Goal: Information Seeking & Learning: Learn about a topic

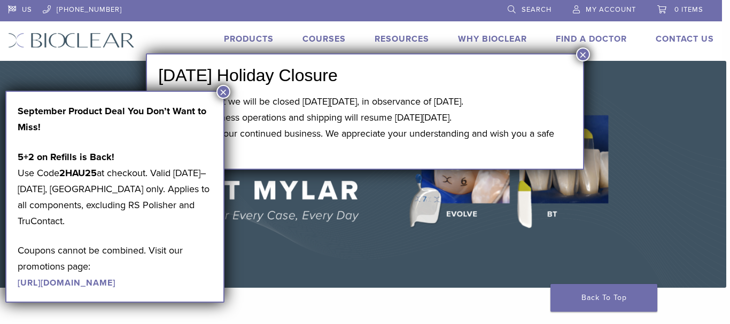
click at [224, 92] on button "×" at bounding box center [223, 92] width 14 height 14
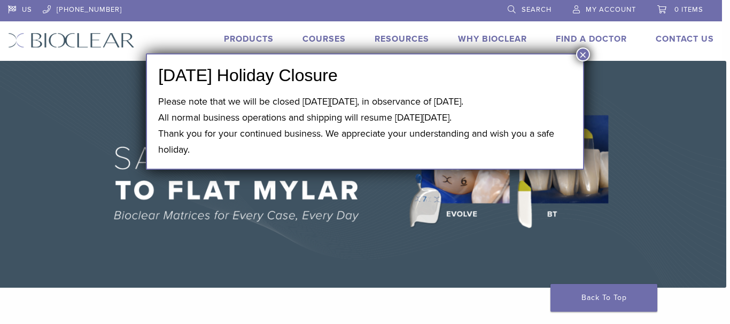
click at [583, 52] on button "×" at bounding box center [583, 55] width 14 height 14
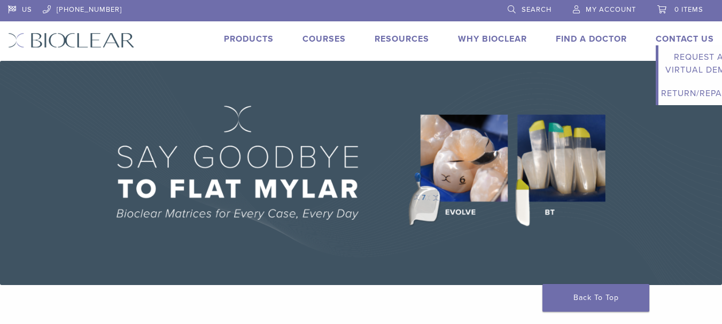
click at [675, 36] on link "Contact Us" at bounding box center [684, 39] width 58 height 11
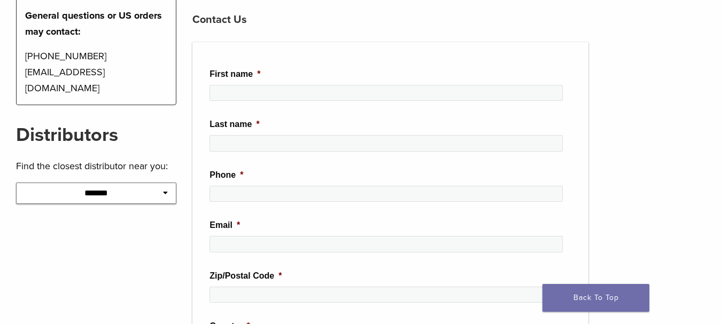
scroll to position [141, 0]
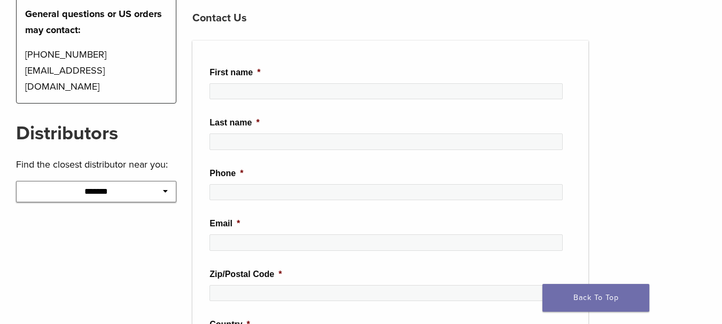
click at [167, 187] on icon at bounding box center [165, 190] width 5 height 7
click at [163, 187] on icon at bounding box center [165, 190] width 5 height 7
click at [166, 187] on icon at bounding box center [165, 190] width 5 height 7
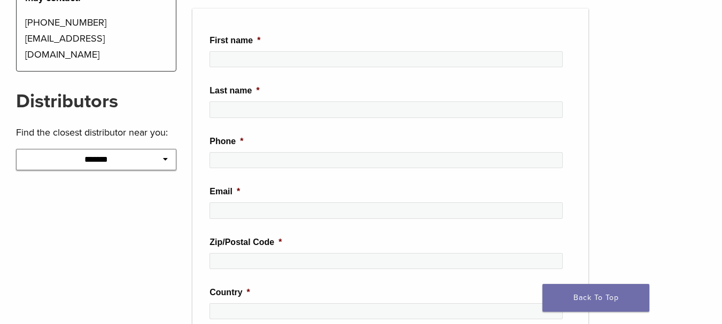
scroll to position [175, 0]
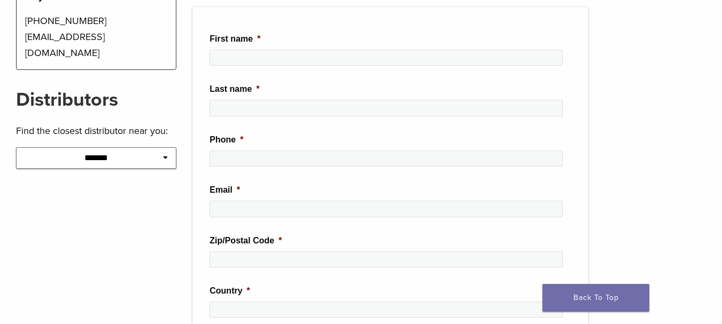
click at [165, 154] on icon at bounding box center [165, 157] width 5 height 7
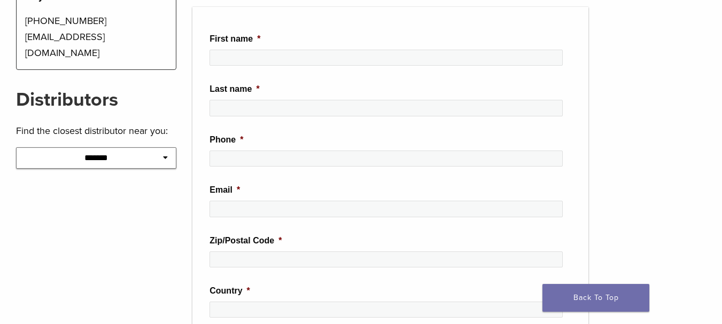
click at [165, 154] on icon at bounding box center [165, 157] width 5 height 7
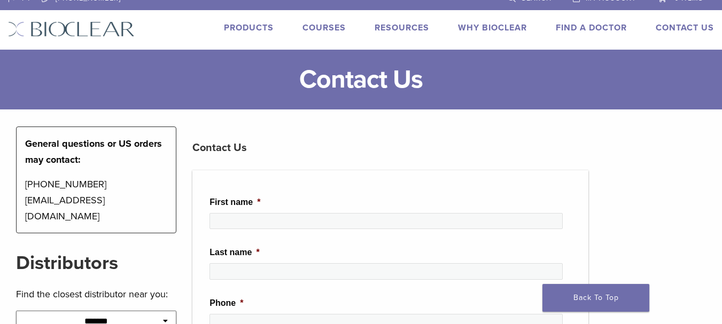
scroll to position [0, 0]
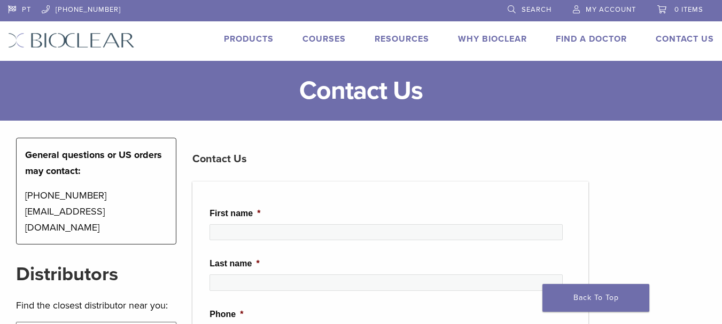
click at [17, 7] on link "PT" at bounding box center [19, 8] width 23 height 16
click at [25, 6] on link "PT" at bounding box center [19, 8] width 23 height 16
click at [28, 36] on img at bounding box center [71, 40] width 127 height 15
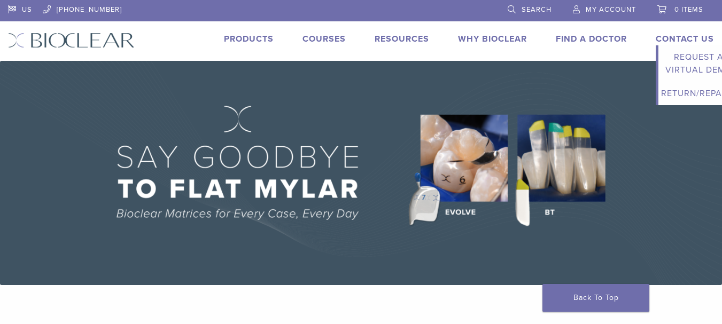
click at [679, 39] on link "Contact Us" at bounding box center [684, 39] width 58 height 11
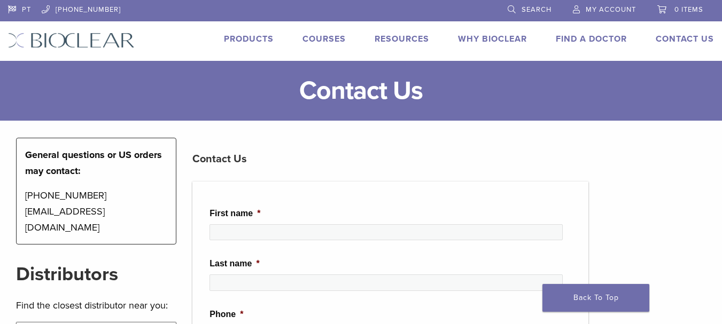
click at [26, 9] on link "PT" at bounding box center [19, 8] width 23 height 16
click at [237, 38] on link "Products" at bounding box center [249, 39] width 50 height 11
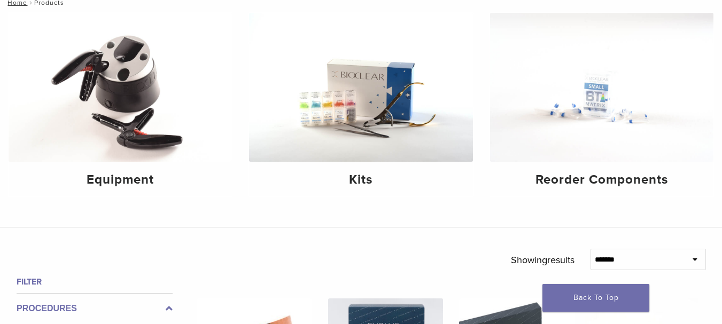
scroll to position [125, 0]
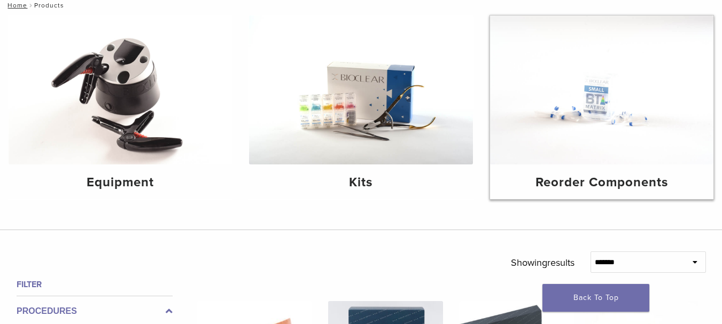
click at [602, 124] on img at bounding box center [601, 89] width 223 height 149
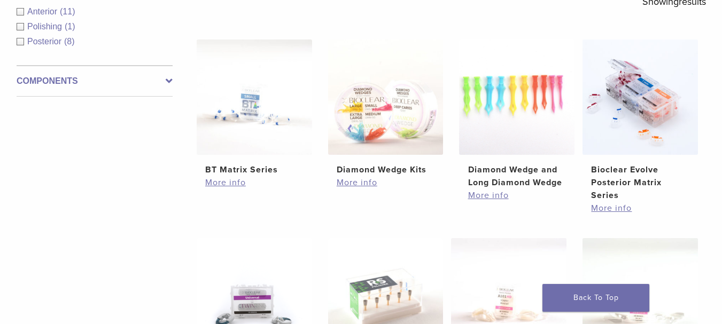
scroll to position [143, 0]
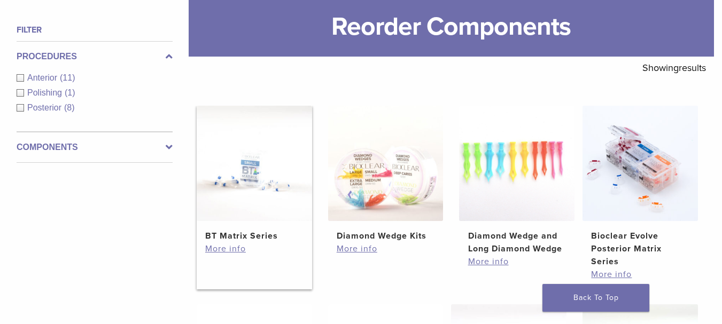
click at [239, 178] on img at bounding box center [254, 163] width 115 height 115
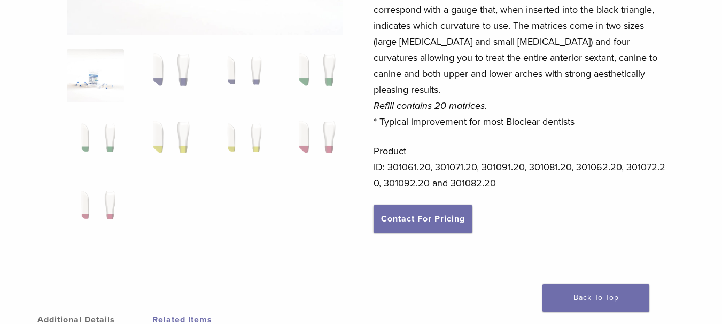
scroll to position [248, 0]
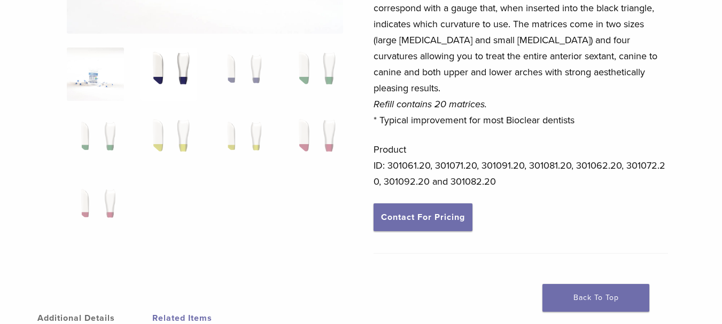
click at [170, 74] on img at bounding box center [168, 74] width 57 height 53
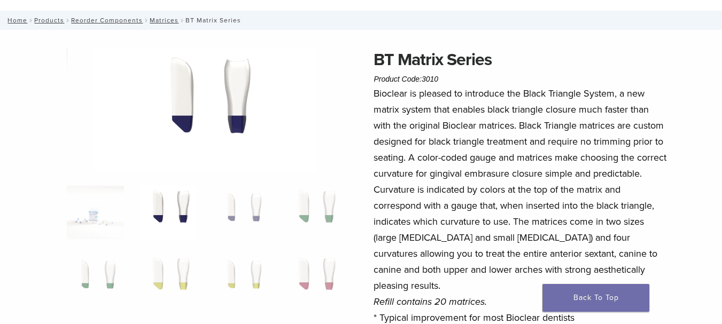
scroll to position [57, 0]
